Goal: Task Accomplishment & Management: Use online tool/utility

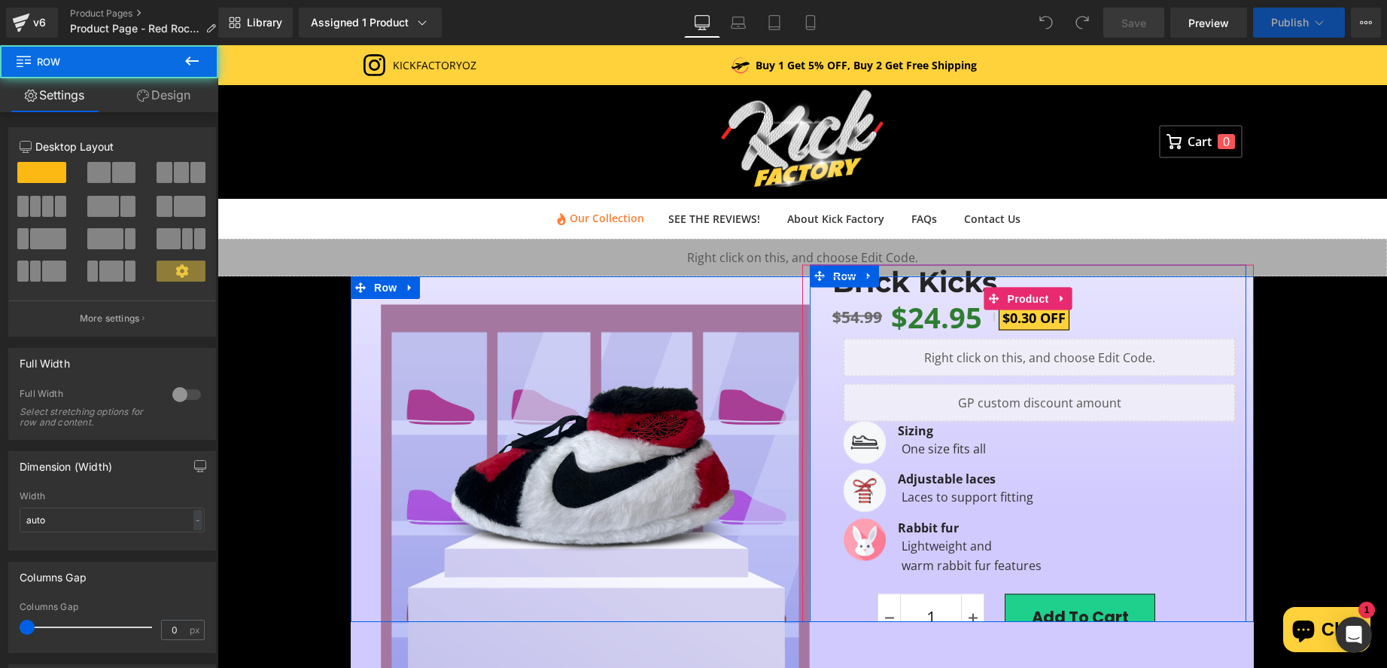
click at [819, 398] on div "Brick Kicks (P) Title $54.99 $24.95 $0.30 OFF (P) Price Liquid Liquid Image [GE…" at bounding box center [1028, 464] width 436 height 398
click at [1017, 297] on span "Hero Banner" at bounding box center [1028, 287] width 59 height 18
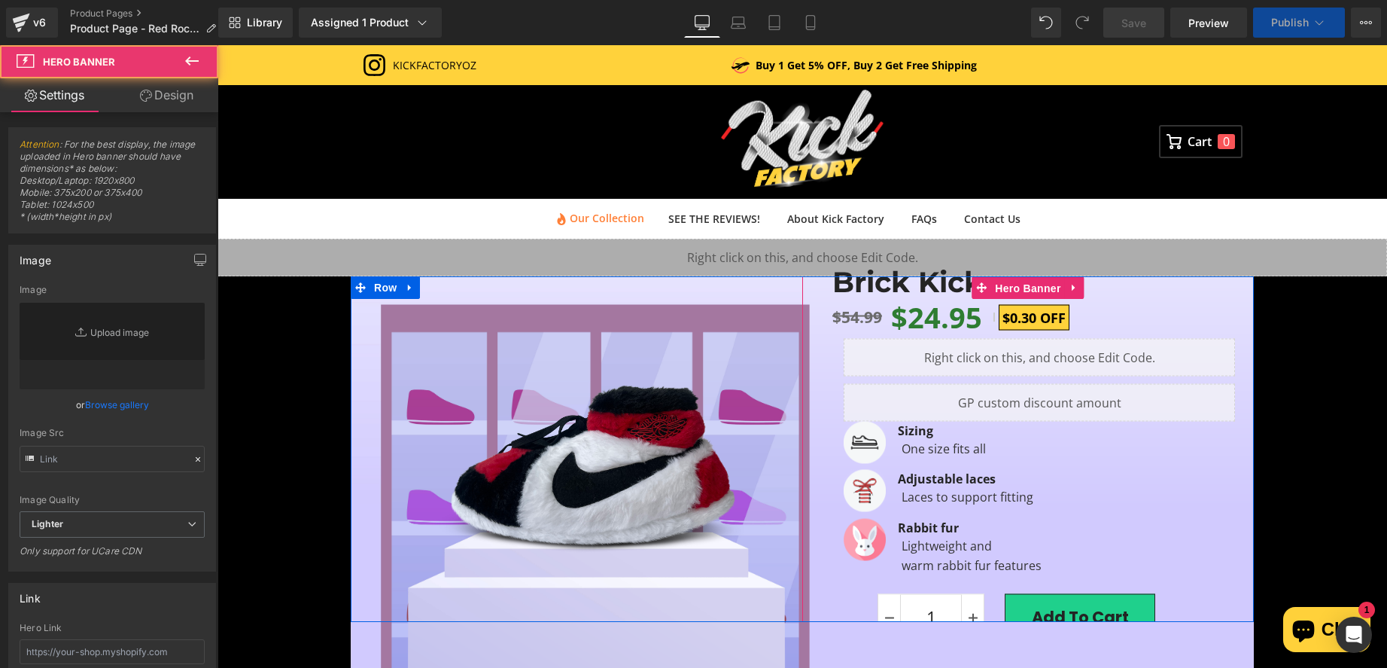
click at [915, 373] on div "Liquid" at bounding box center [1039, 357] width 391 height 38
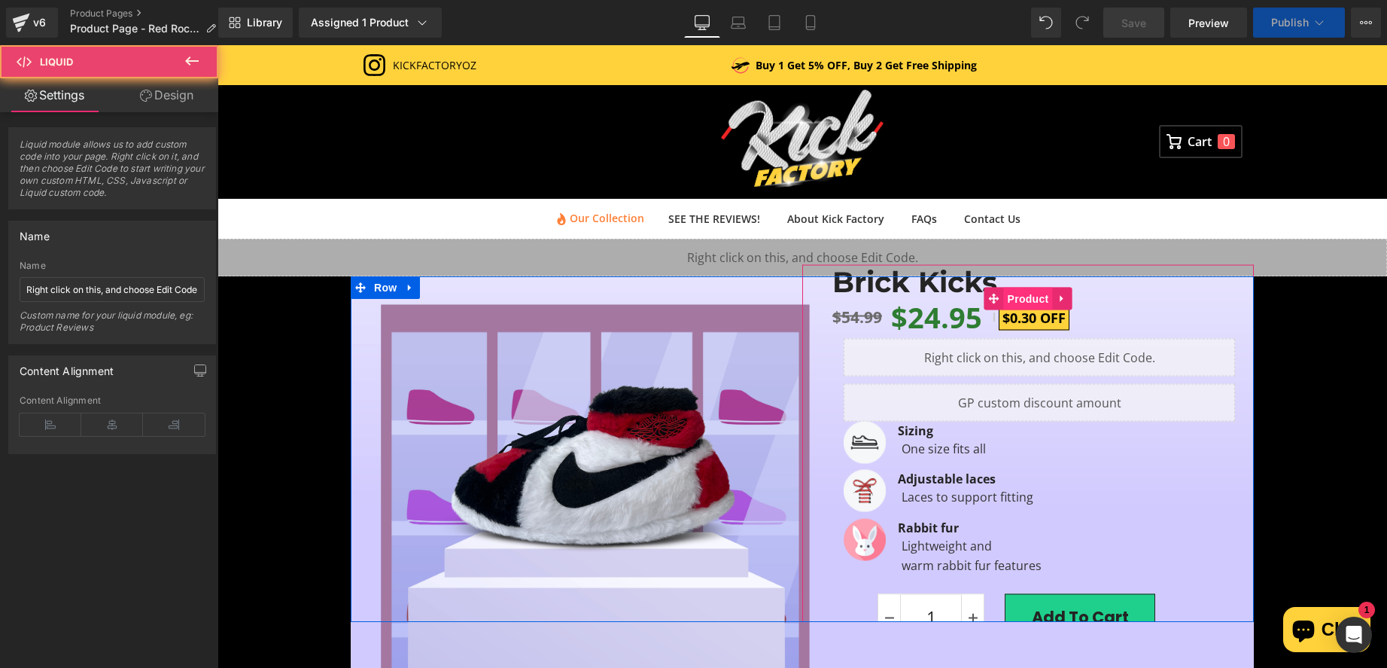
click at [1017, 298] on span "Product" at bounding box center [1028, 298] width 49 height 23
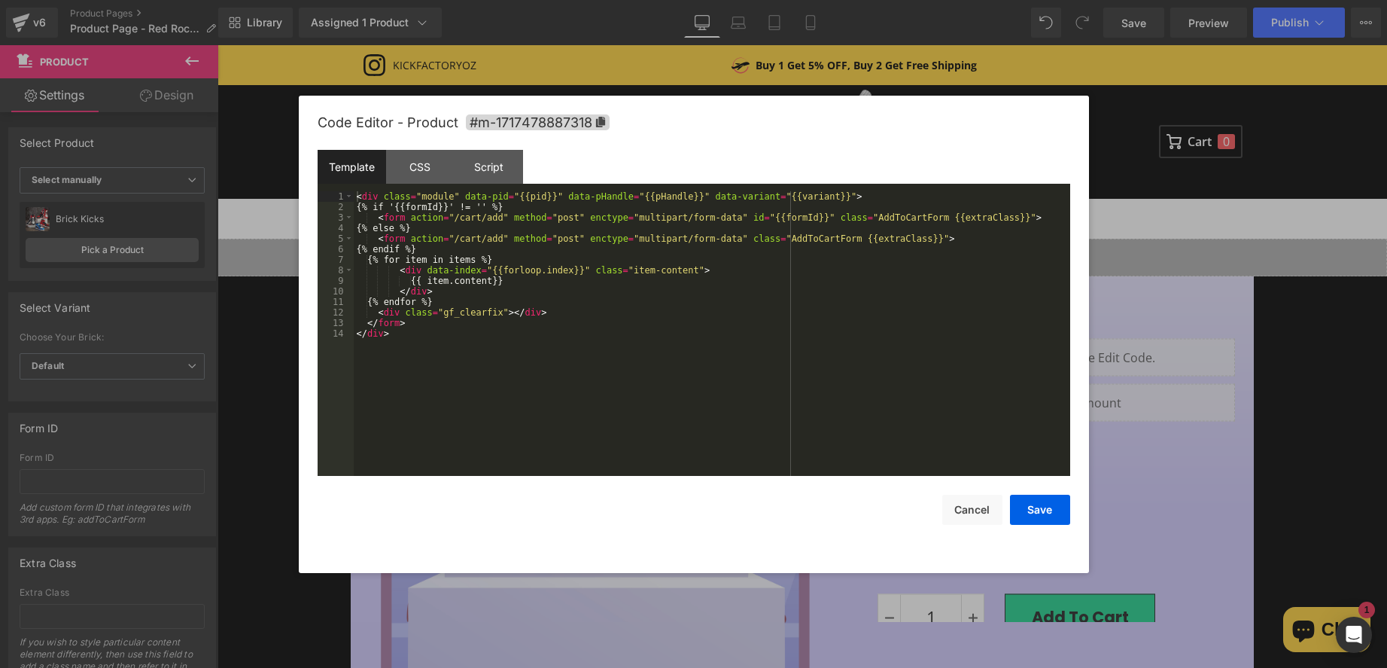
click at [982, 0] on div "Product You are previewing how the will restyle your page. You can not edit Ele…" at bounding box center [693, 0] width 1387 height 0
click at [607, 130] on div "Code Editor - Product #m-1717478887318" at bounding box center [694, 123] width 753 height 54
click at [600, 120] on icon at bounding box center [599, 122] width 9 height 11
click at [963, 504] on button "Cancel" at bounding box center [972, 509] width 60 height 30
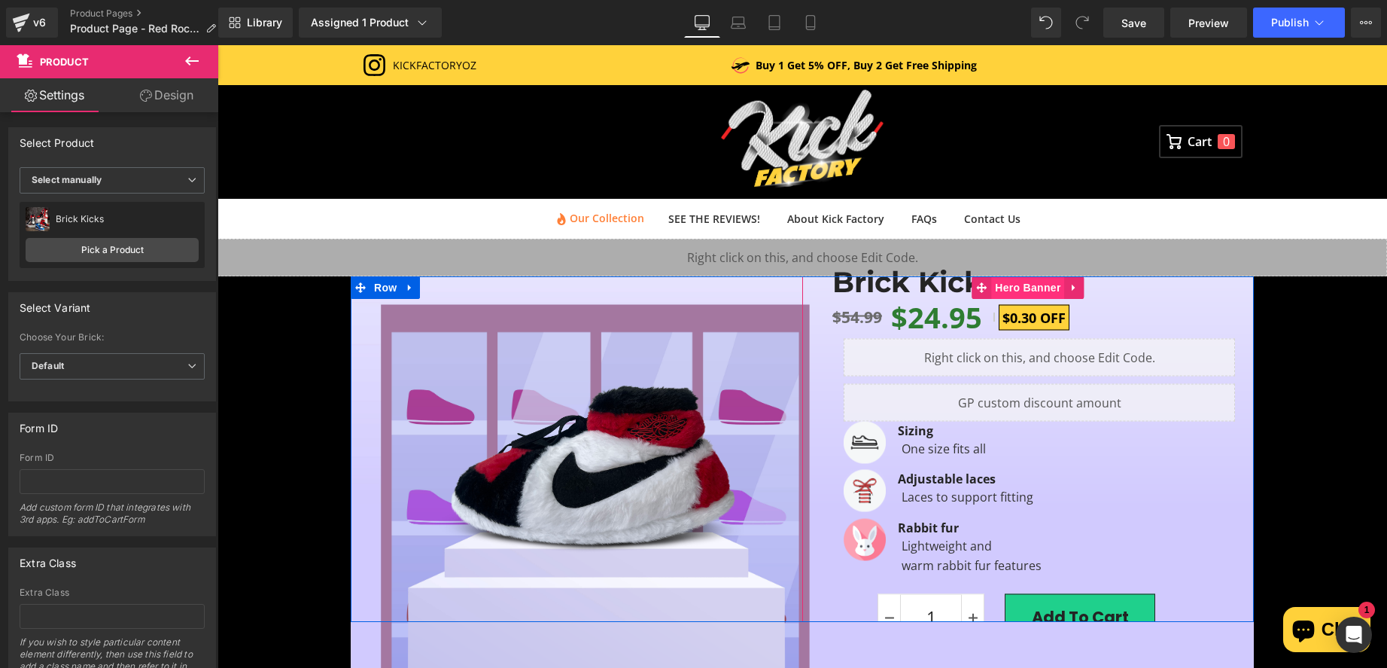
click at [1030, 297] on span "Hero Banner" at bounding box center [1027, 287] width 73 height 23
